Goal: Task Accomplishment & Management: Use online tool/utility

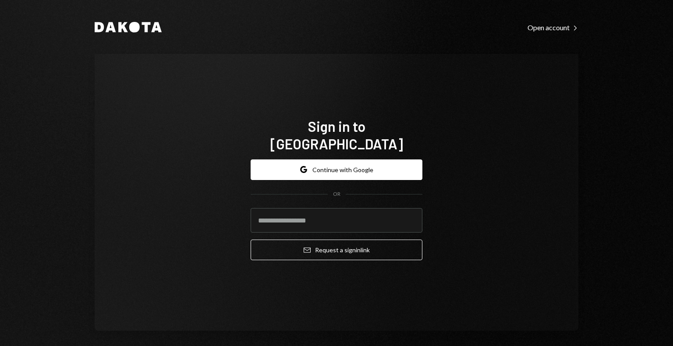
click at [381, 62] on div "Sign in to [GEOGRAPHIC_DATA] Google Continue with Google OR Email Request a sig…" at bounding box center [337, 192] width 484 height 277
click at [347, 216] on input "email" at bounding box center [337, 220] width 172 height 25
type input "**********"
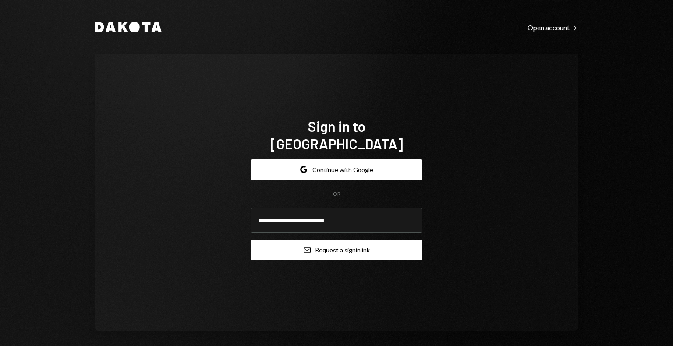
click at [331, 240] on button "Email Request a sign in link" at bounding box center [337, 250] width 172 height 21
